Goal: Complete application form

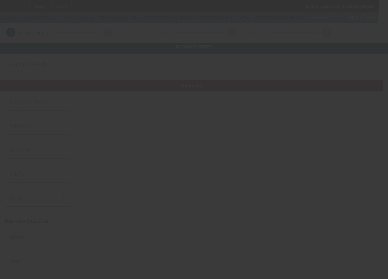
type input "West Drive Inc"
type input "[STREET_ADDRESS]"
type input "93702"
type input "[GEOGRAPHIC_DATA]"
type input "[PHONE_NUMBER]"
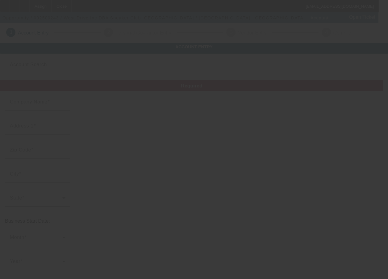
type input "Sneaker Club Fresno"
type input "[EMAIL_ADDRESS][DOMAIN_NAME]"
type input "[US_EMPLOYER_IDENTIFICATION_NUMBER]"
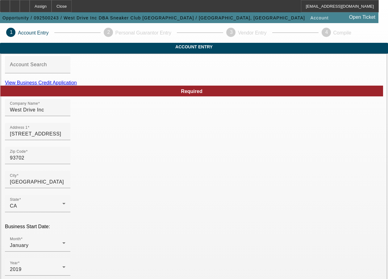
click at [77, 85] on link "View Business Credit Application" at bounding box center [41, 82] width 72 height 5
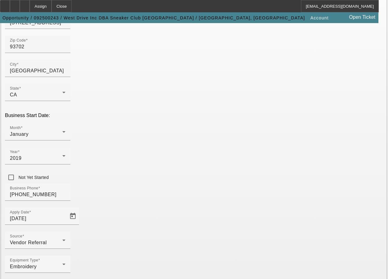
scroll to position [115, 0]
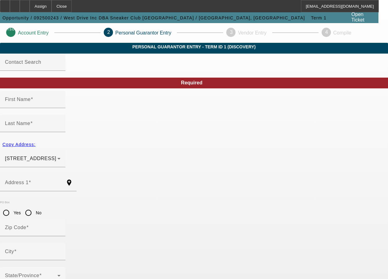
type input "Almaflehi"
type input "[STREET_ADDRESS]"
radio input "true"
type input "93257"
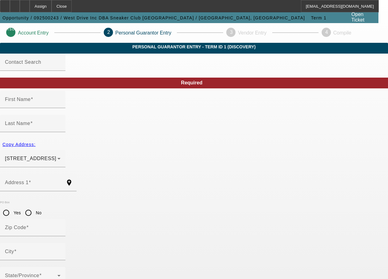
type input "PORTERVILLE"
type input "[PHONE_NUMBER]"
type input "100"
type input "858-64-9537"
type input "[EMAIL_ADDRESS][DOMAIN_NAME]"
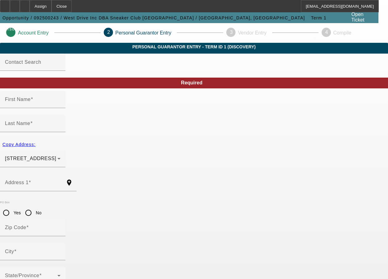
type input "[PHONE_NUMBER]"
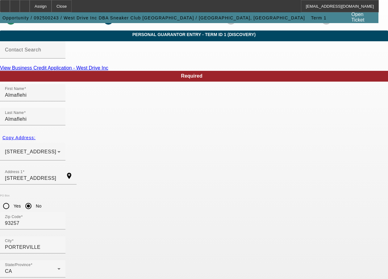
scroll to position [22, 0]
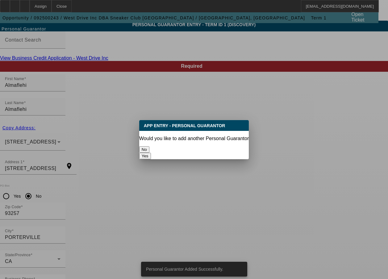
scroll to position [0, 0]
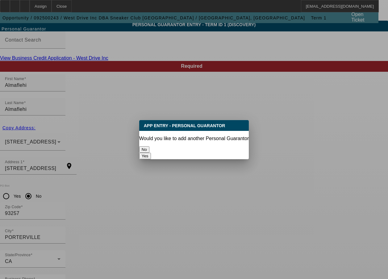
click at [149, 151] on button "No" at bounding box center [144, 149] width 10 height 6
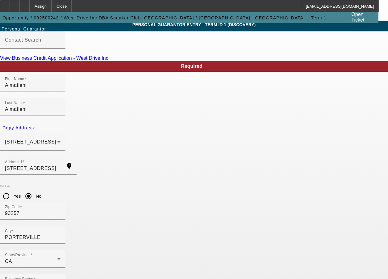
scroll to position [22, 0]
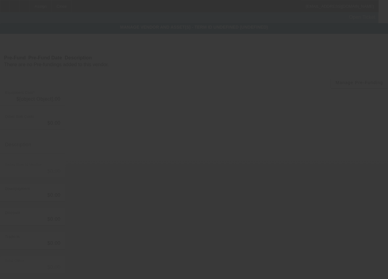
type input "$35,000.00"
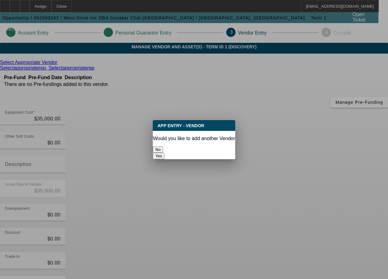
click at [163, 146] on button "No" at bounding box center [158, 149] width 10 height 6
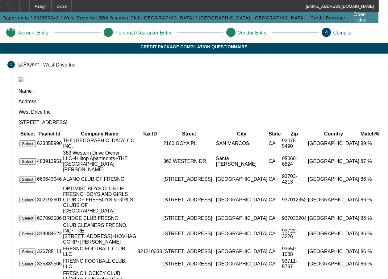
scroll to position [183, 0]
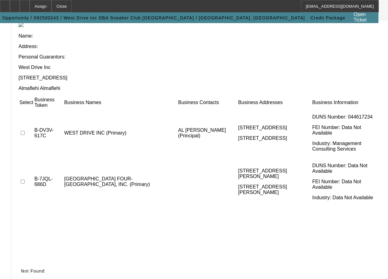
scroll to position [62, 0]
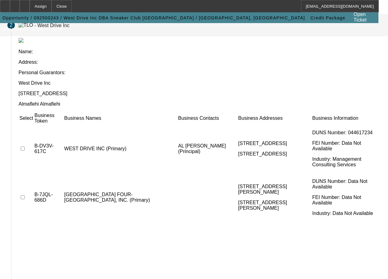
click at [25, 147] on input "checkbox" at bounding box center [23, 149] width 4 height 4
checkbox input "true"
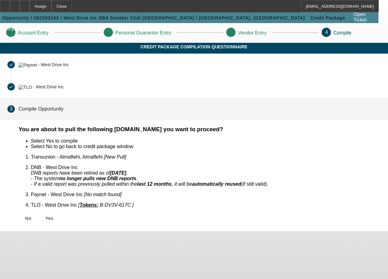
scroll to position [0, 0]
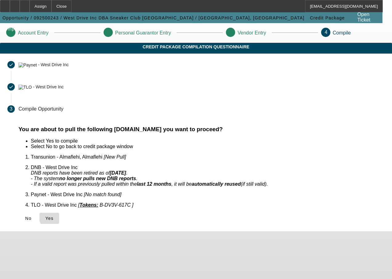
click at [54, 216] on span "Yes" at bounding box center [49, 218] width 8 height 5
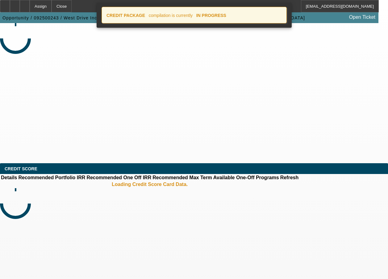
select select "0"
select select "2"
select select "0.1"
select select "4"
